Goal: Task Accomplishment & Management: Use online tool/utility

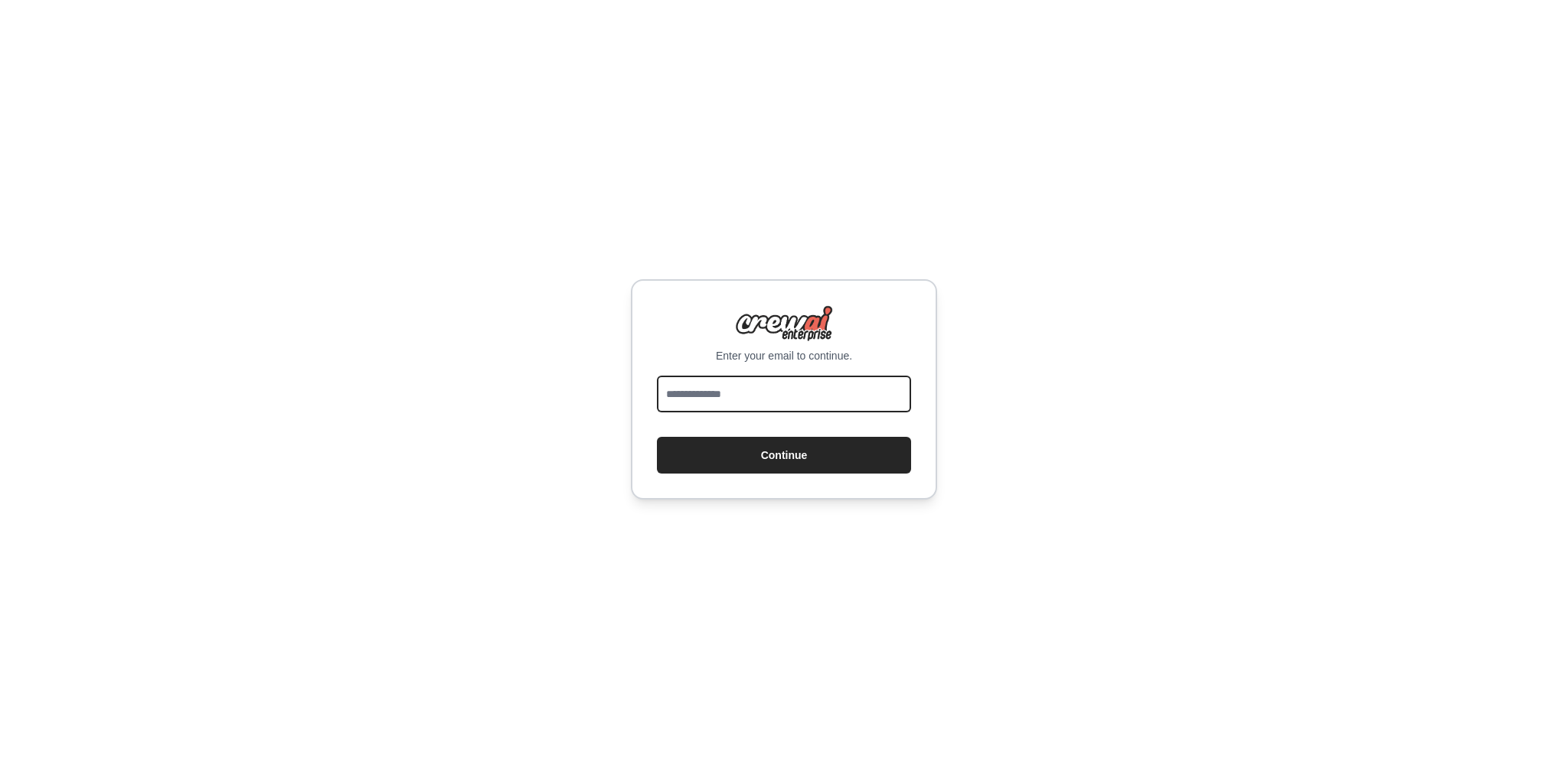
click at [820, 391] on input "email" at bounding box center [784, 393] width 254 height 36
type input "**********"
click at [780, 444] on button "Continue" at bounding box center [784, 454] width 254 height 36
click at [778, 450] on button "Continue" at bounding box center [784, 454] width 254 height 36
click at [762, 457] on button "Continue" at bounding box center [784, 454] width 254 height 36
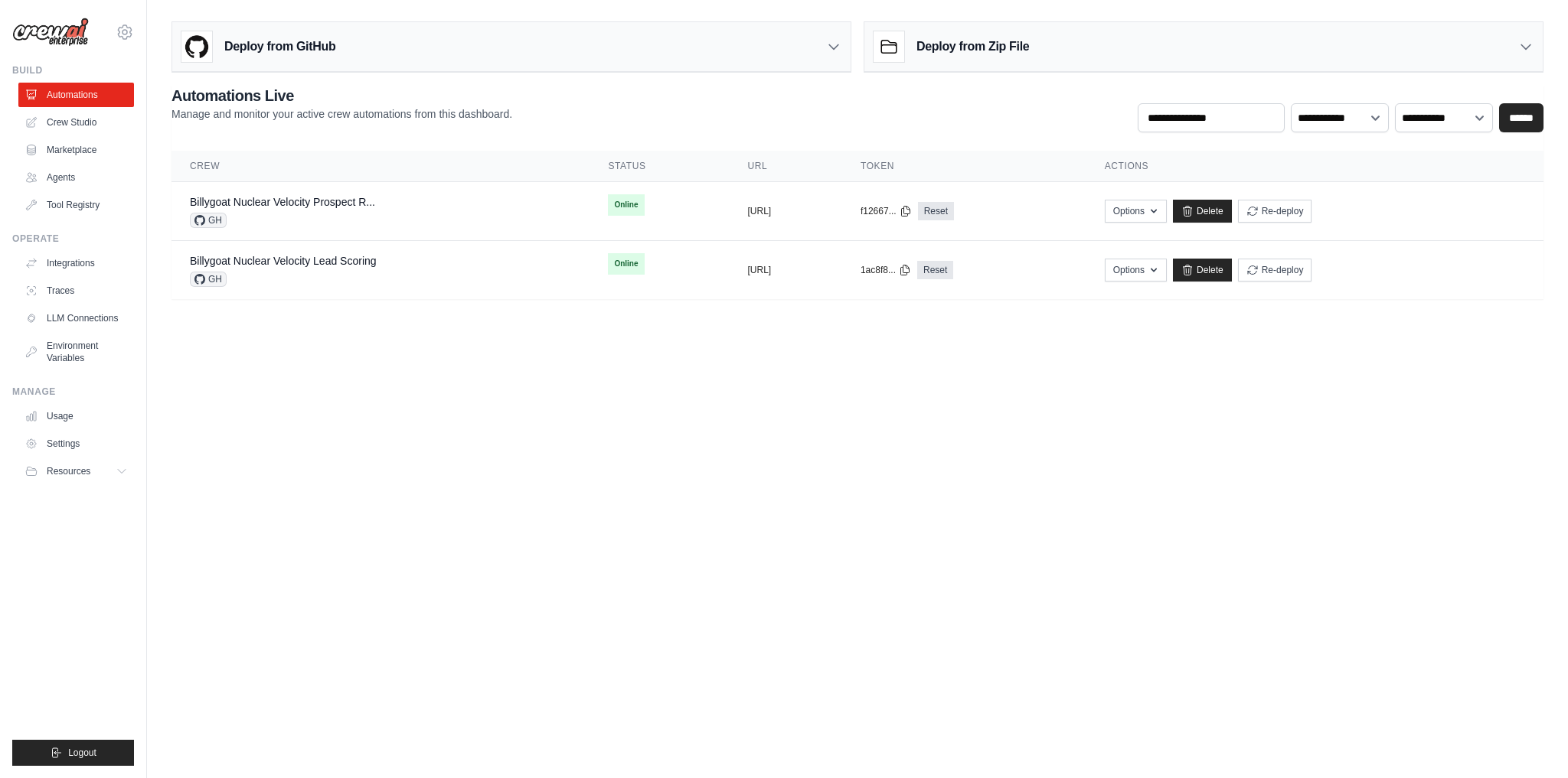
click at [1089, 47] on div "Deploy from Zip File" at bounding box center [1203, 47] width 678 height 50
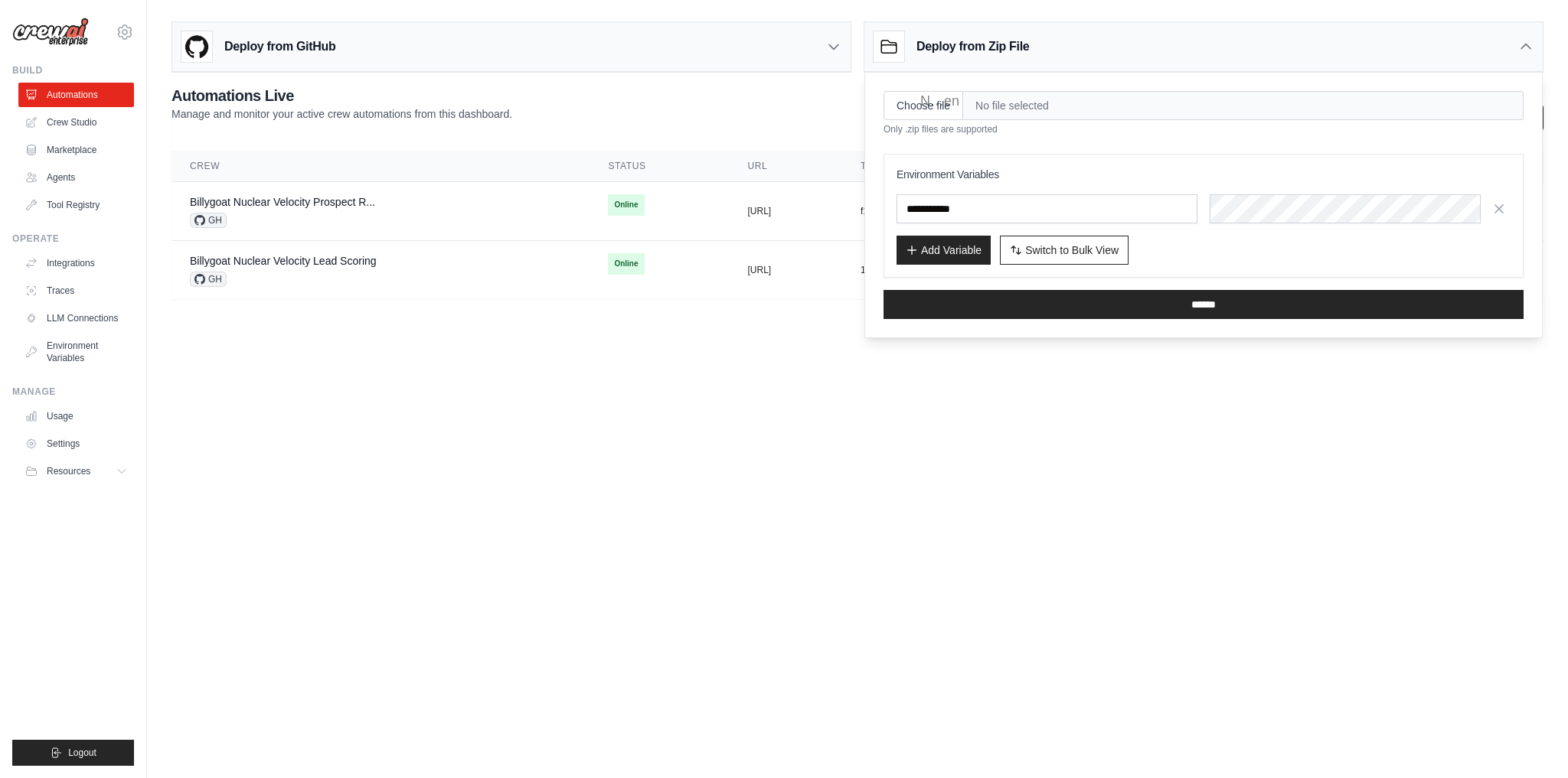
click at [821, 51] on div "Deploy from GitHub" at bounding box center [511, 47] width 678 height 50
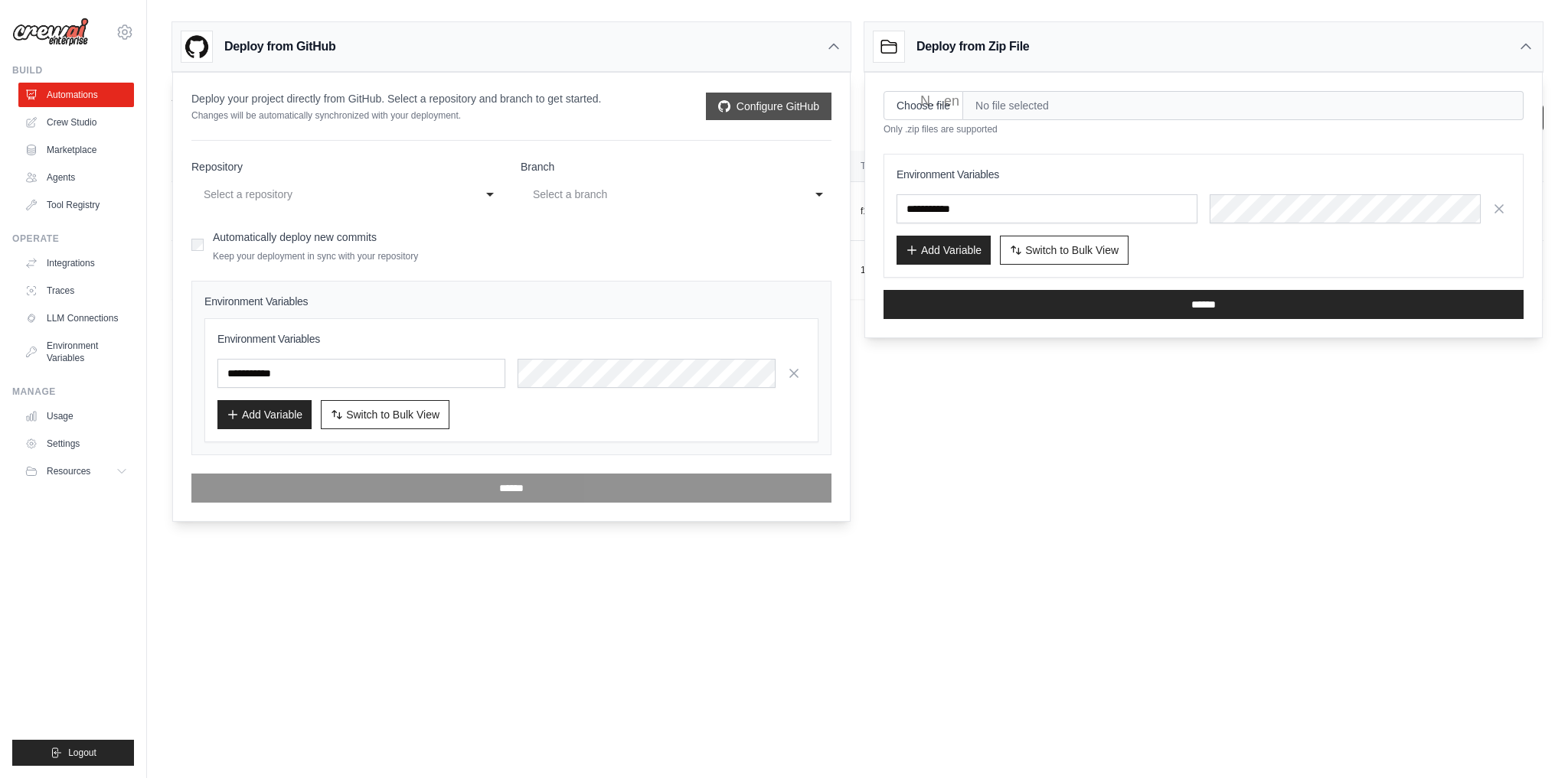
click at [762, 105] on link "Configure GitHub" at bounding box center [768, 106] width 126 height 28
